Goal: Find specific page/section: Find specific page/section

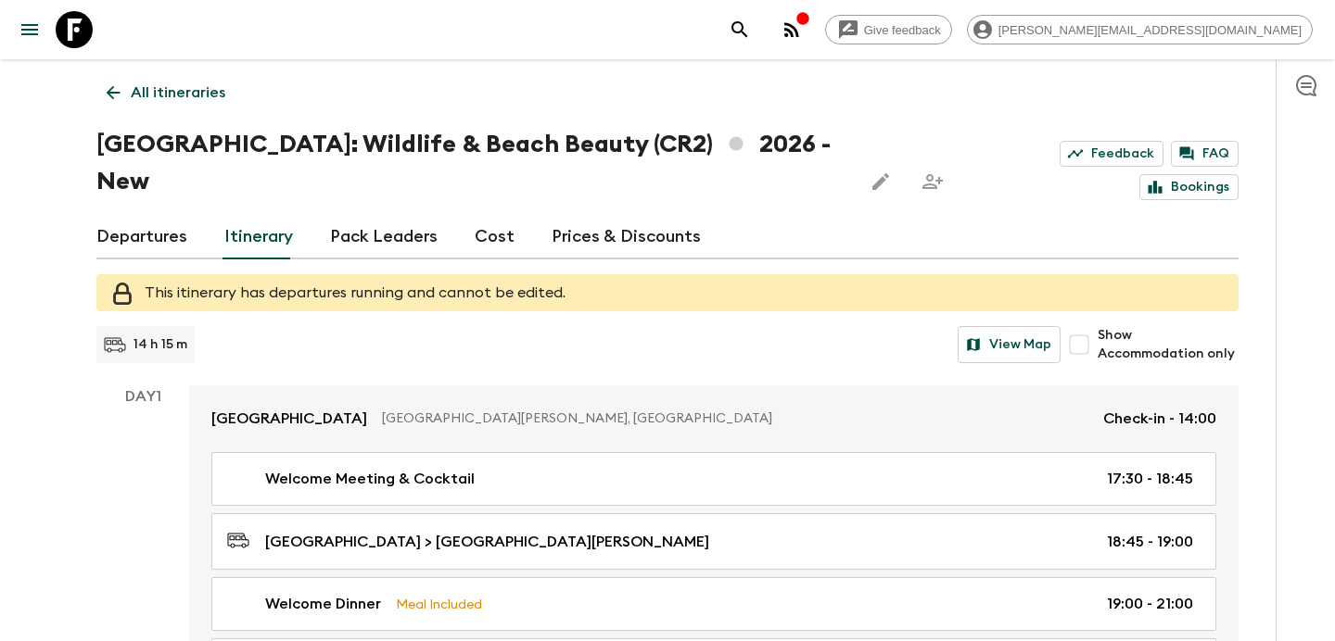
click at [198, 87] on p "All itineraries" at bounding box center [178, 93] width 95 height 22
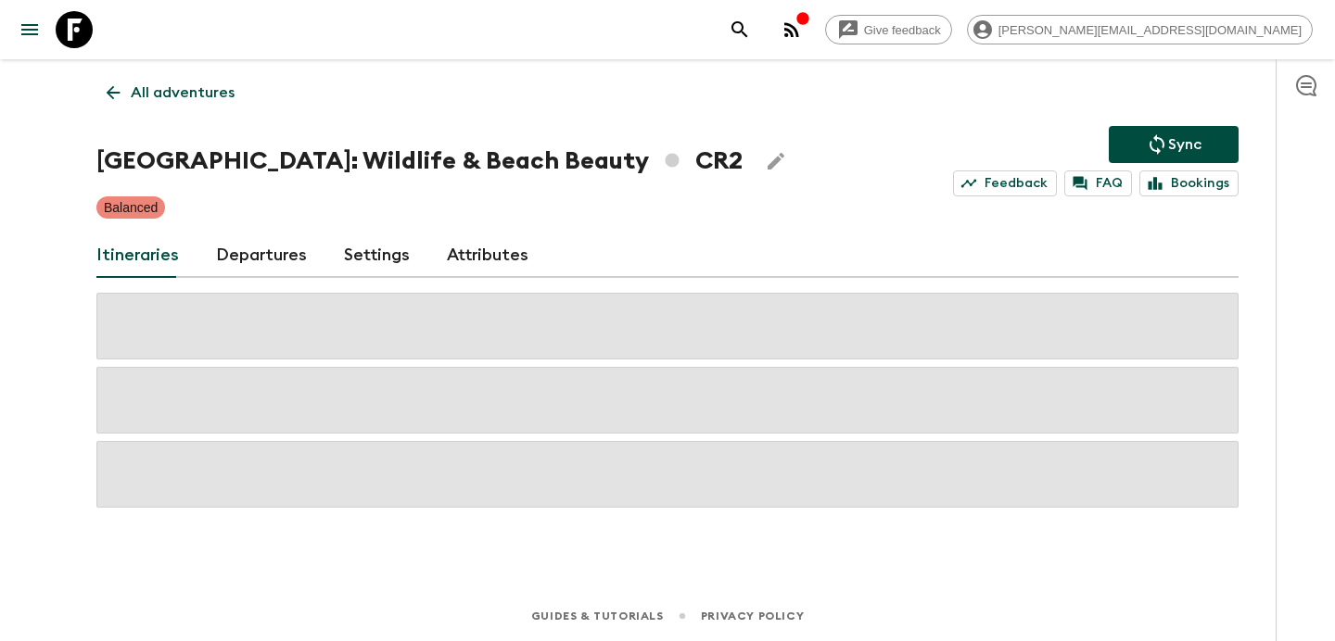
click at [198, 87] on p "All adventures" at bounding box center [183, 93] width 104 height 22
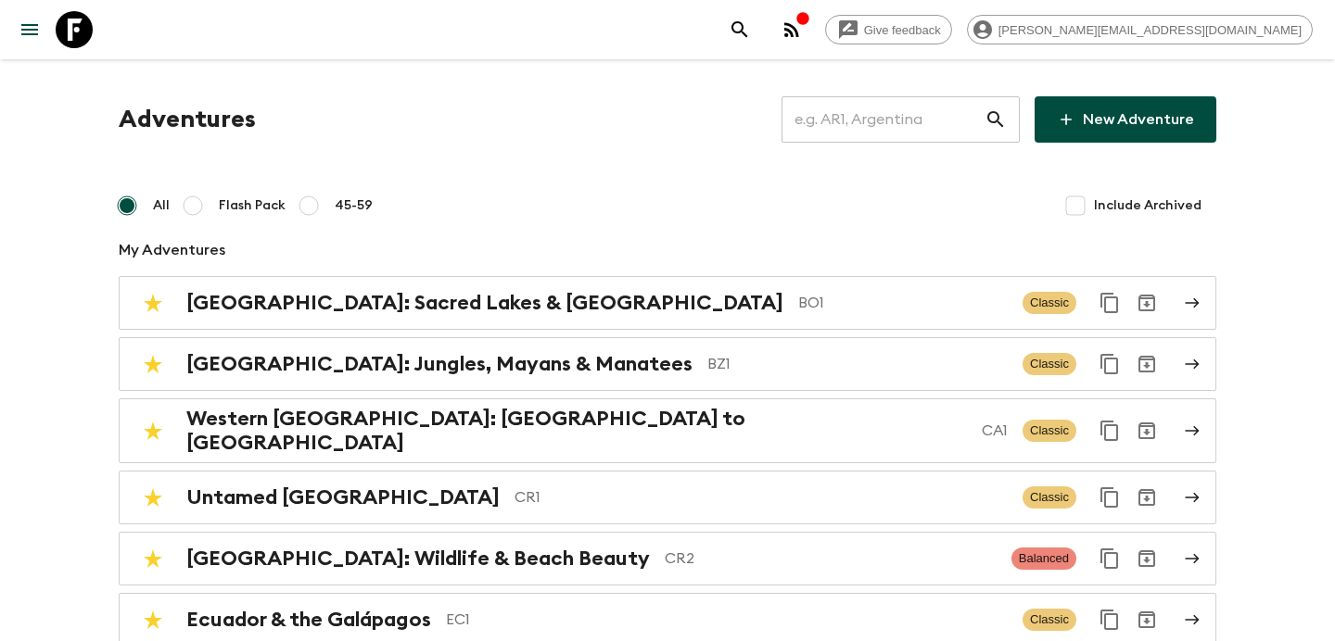
click at [920, 110] on input "text" at bounding box center [882, 120] width 203 height 52
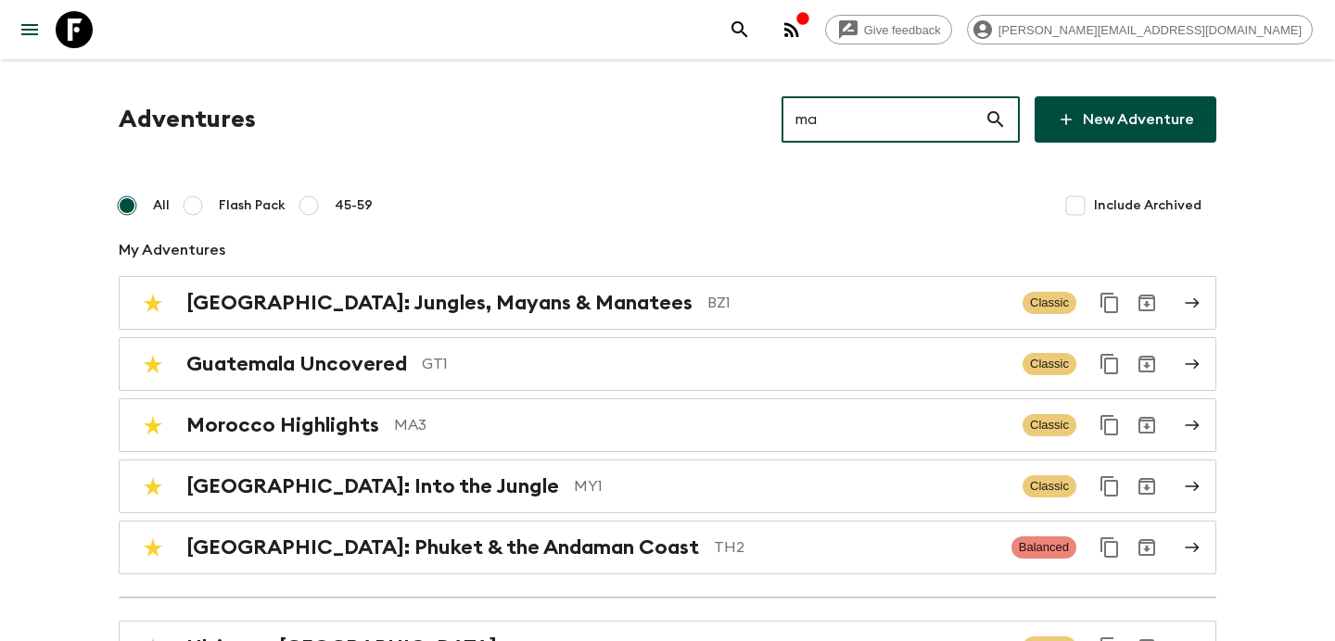
type input "ma2"
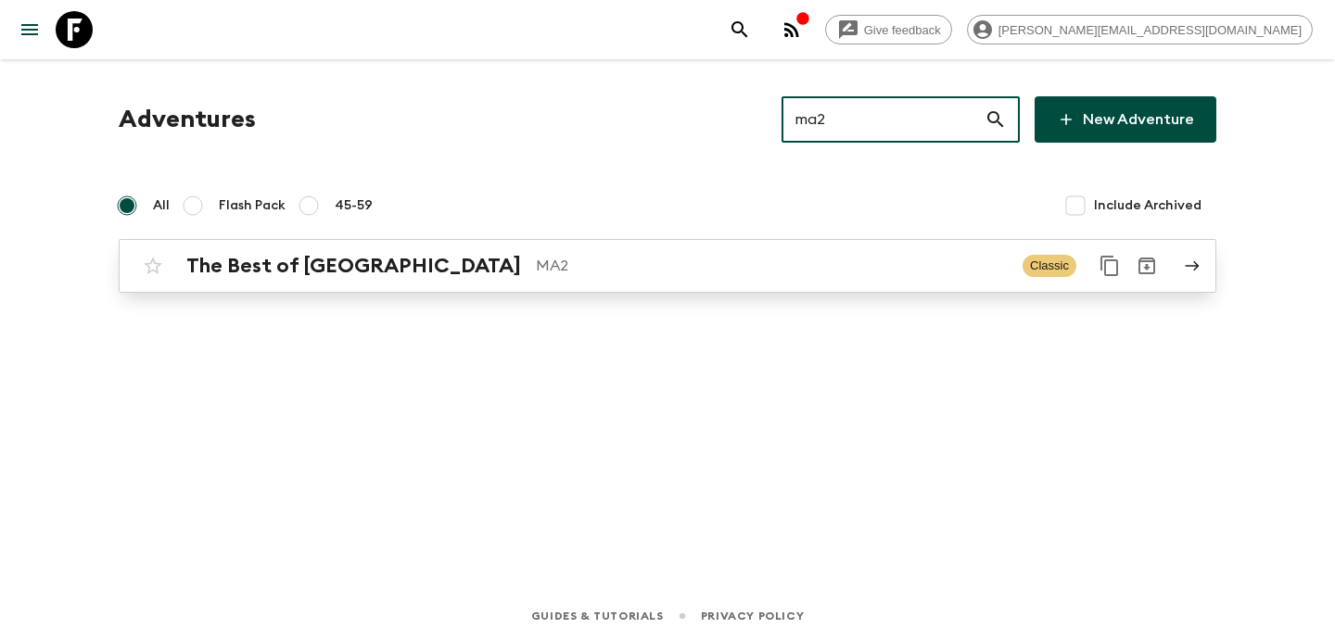
click at [695, 279] on div "The Best of Morocco MA2 Classic" at bounding box center [631, 265] width 994 height 37
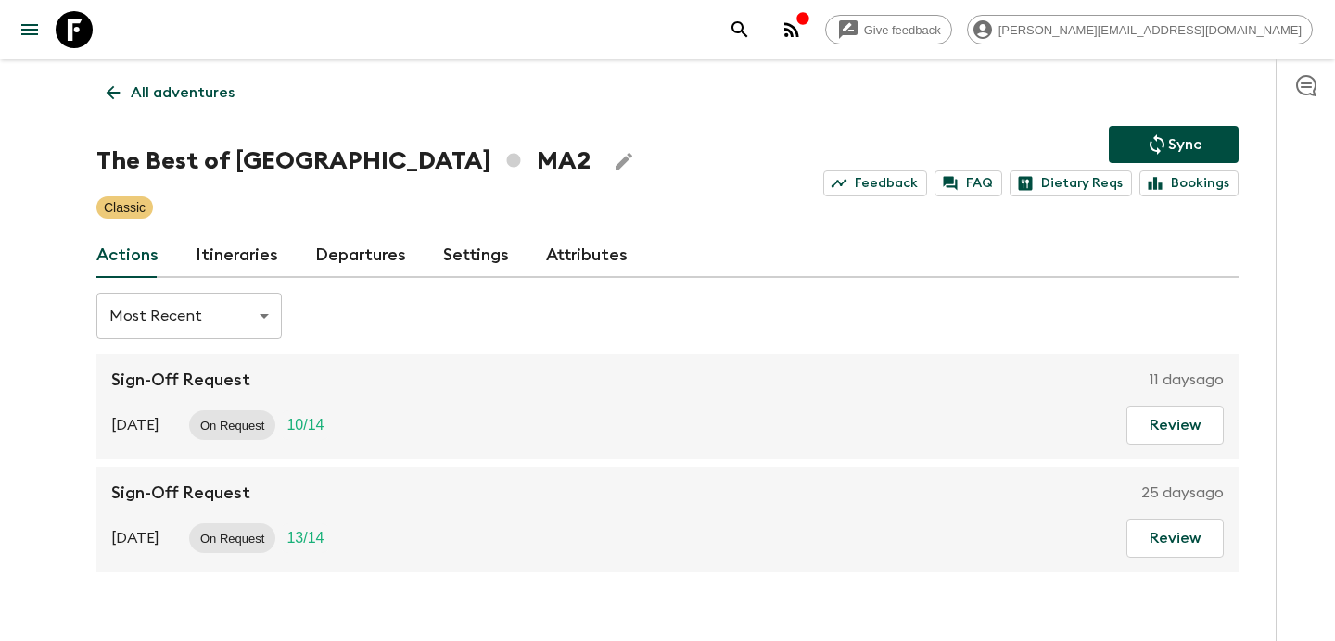
click at [219, 241] on link "Itineraries" at bounding box center [237, 256] width 82 height 44
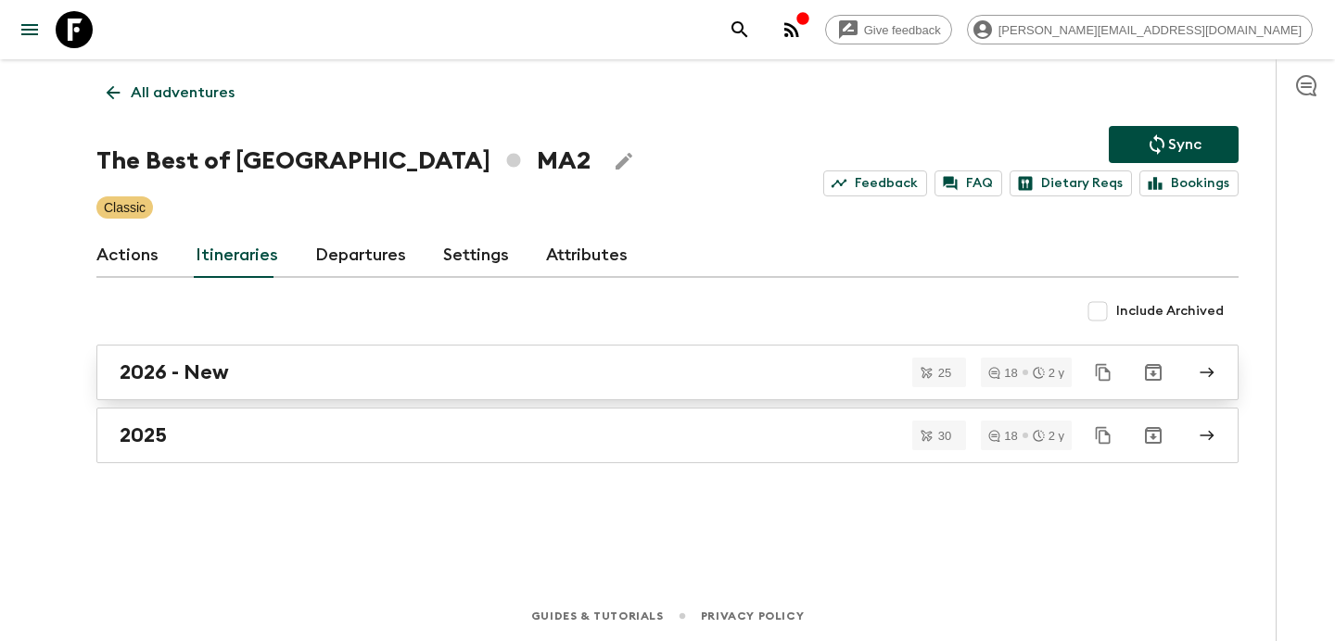
click at [376, 379] on div "2026 - New" at bounding box center [650, 373] width 1060 height 24
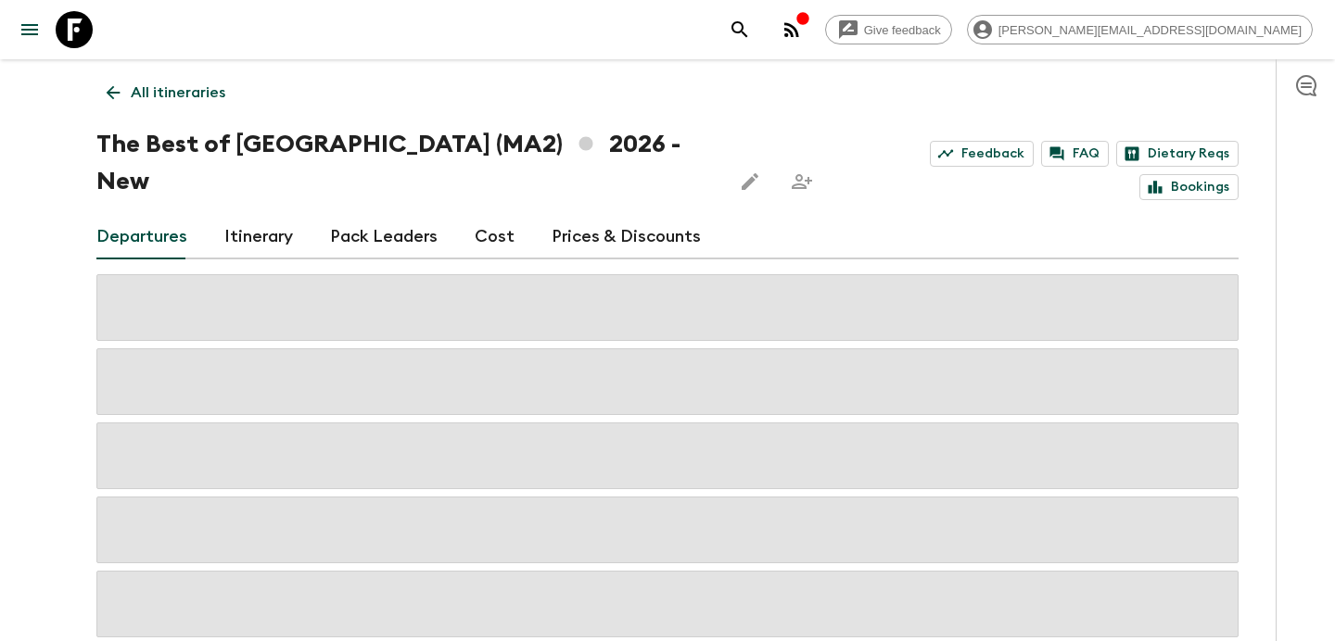
click at [476, 215] on link "Cost" at bounding box center [495, 237] width 40 height 44
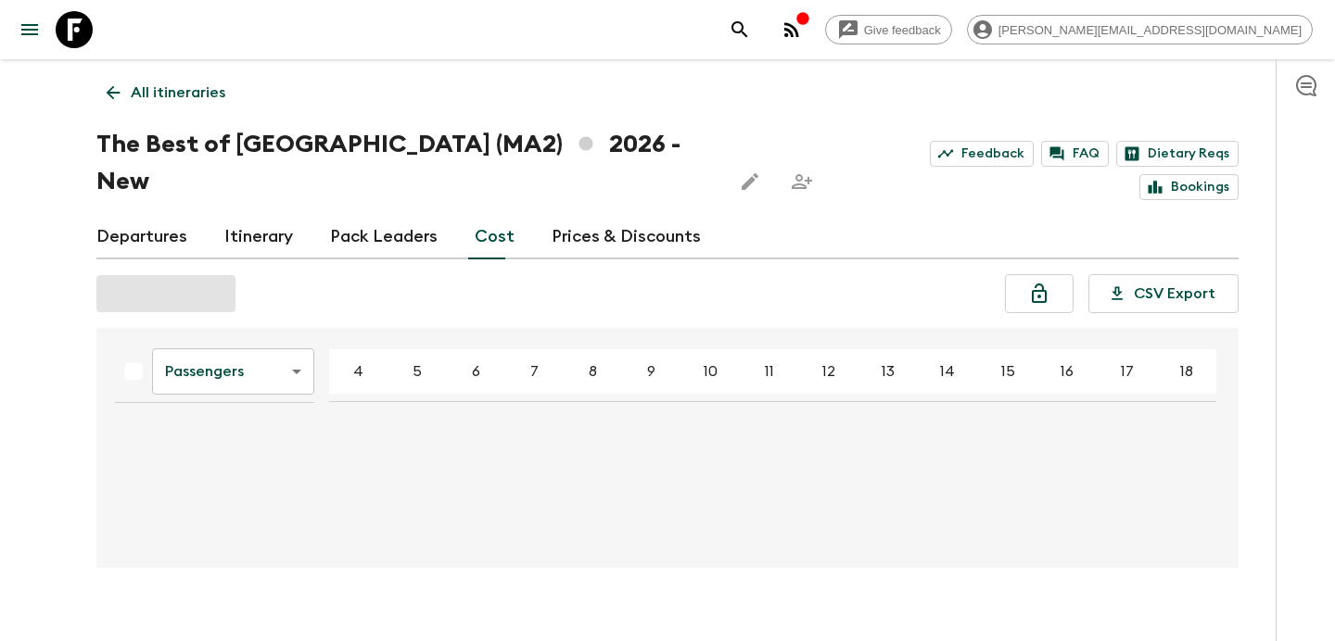
click at [296, 325] on body "Give feedback [PERSON_NAME][EMAIL_ADDRESS][DOMAIN_NAME] All itineraries The Bes…" at bounding box center [667, 335] width 1335 height 670
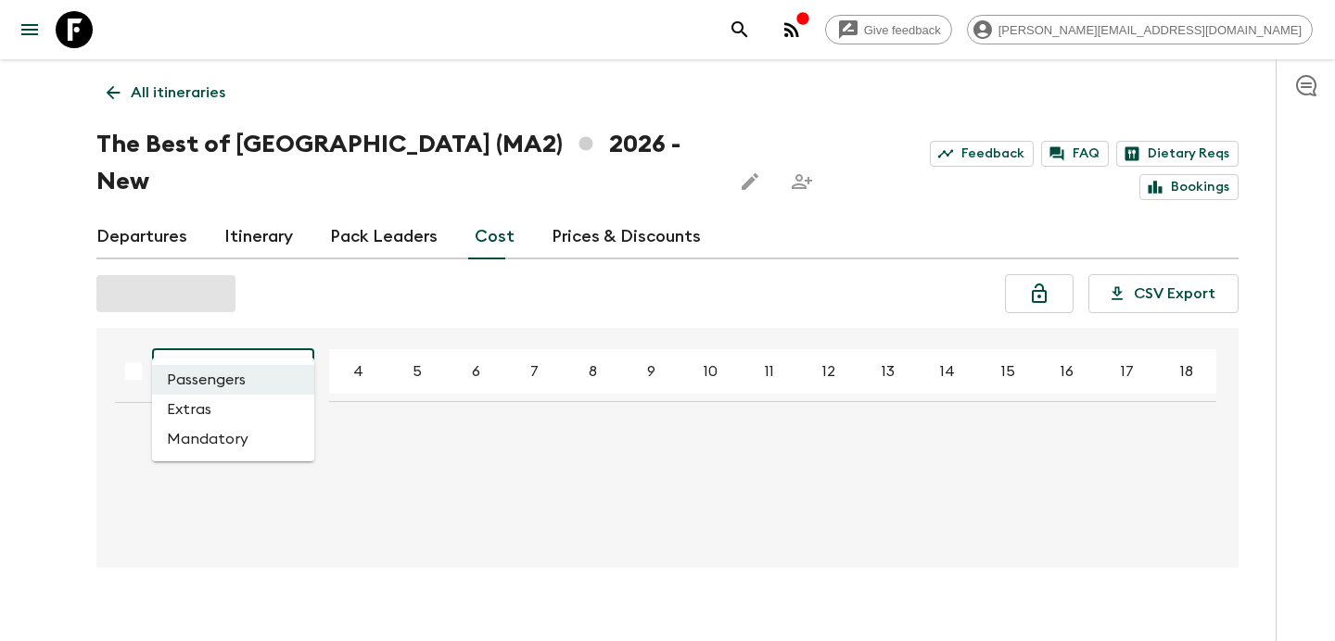
click at [259, 426] on li "Mandatory" at bounding box center [233, 439] width 162 height 30
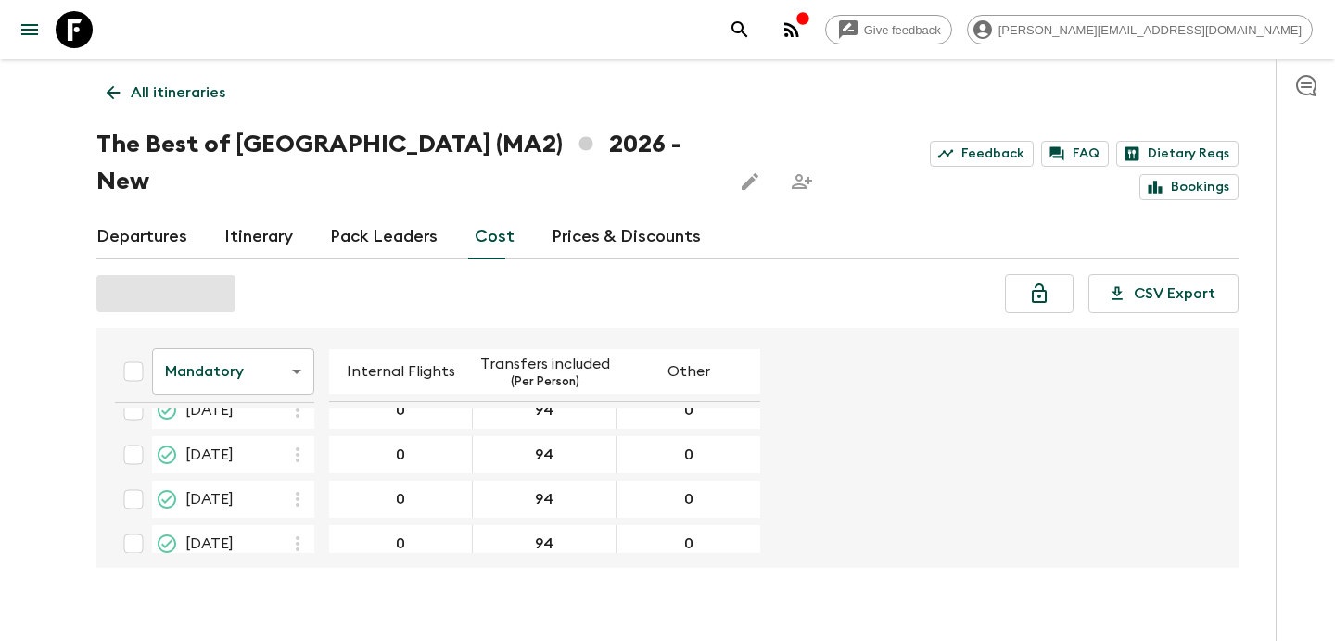
scroll to position [975, 0]
